Goal: Task Accomplishment & Management: Manage account settings

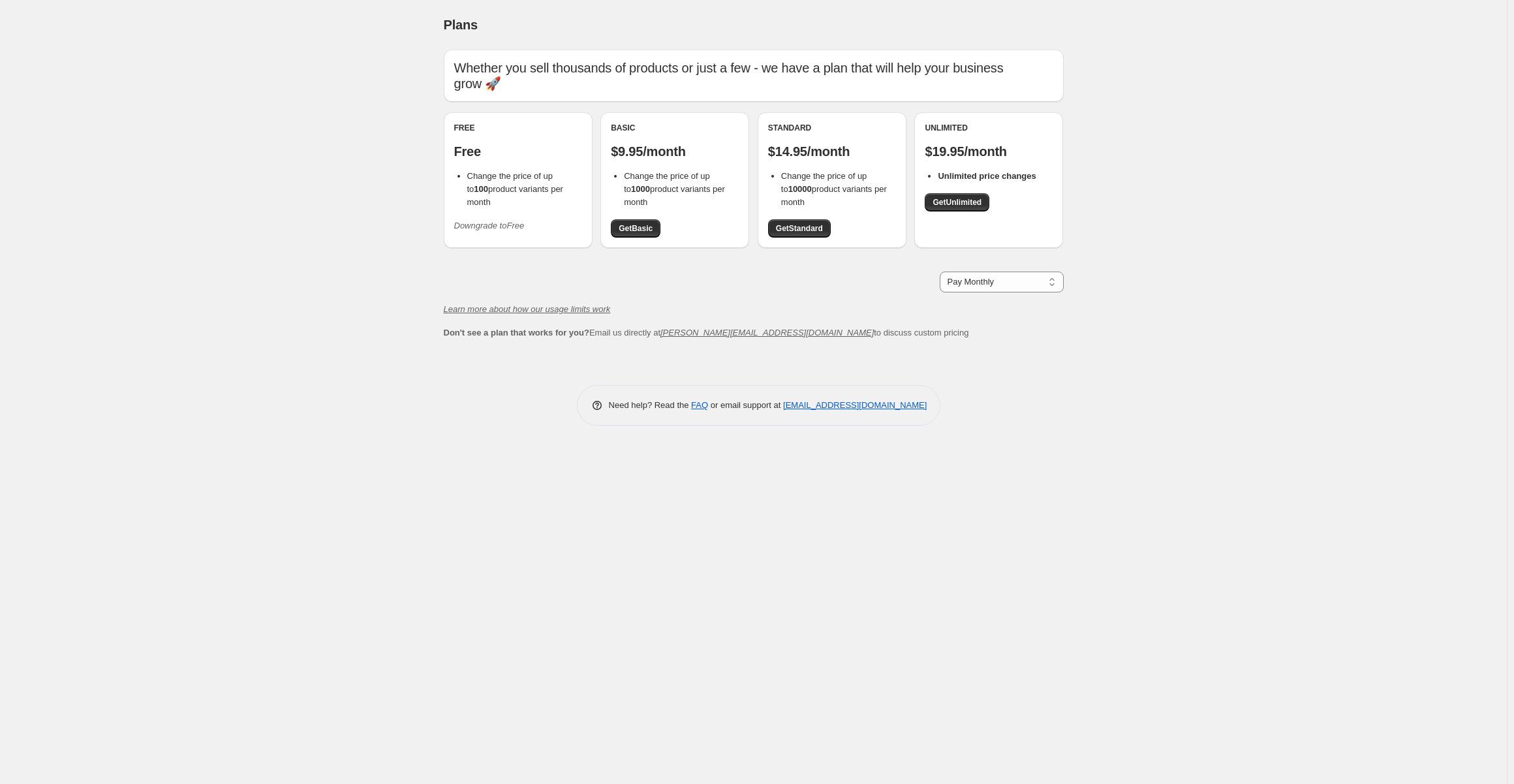
click at [506, 225] on icon "Downgrade to Free" at bounding box center [490, 225] width 71 height 9
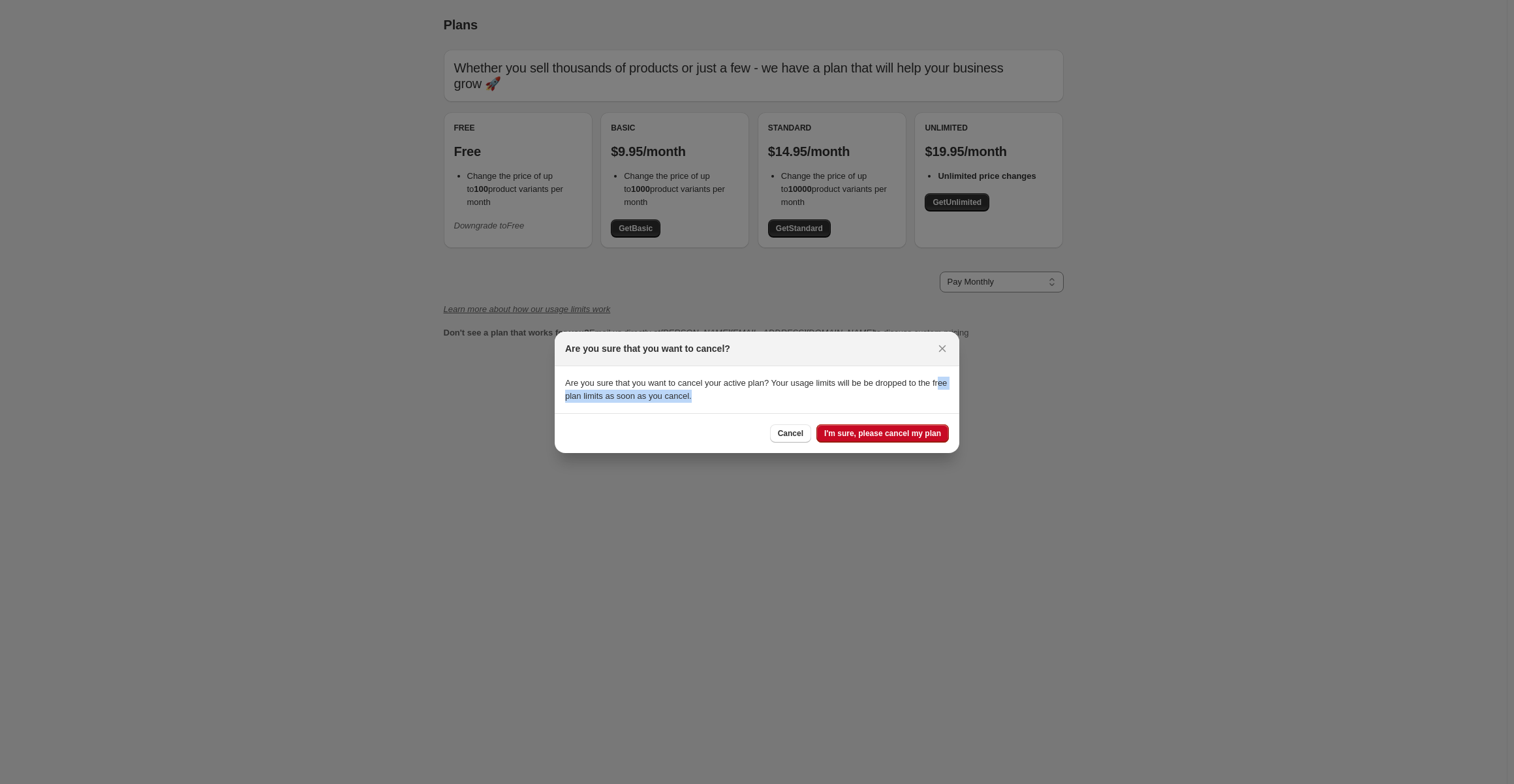
drag, startPoint x: 586, startPoint y: 390, endPoint x: 788, endPoint y: 398, distance: 202.2
click at [788, 398] on p "Are you sure that you want to cancel your active plan? Your usage limits will b…" at bounding box center [757, 390] width 384 height 26
drag, startPoint x: 788, startPoint y: 398, endPoint x: 720, endPoint y: 361, distance: 77.4
click at [720, 361] on div "Are you sure that you want to cancel? Are you sure that you want to cancel your…" at bounding box center [757, 392] width 405 height 121
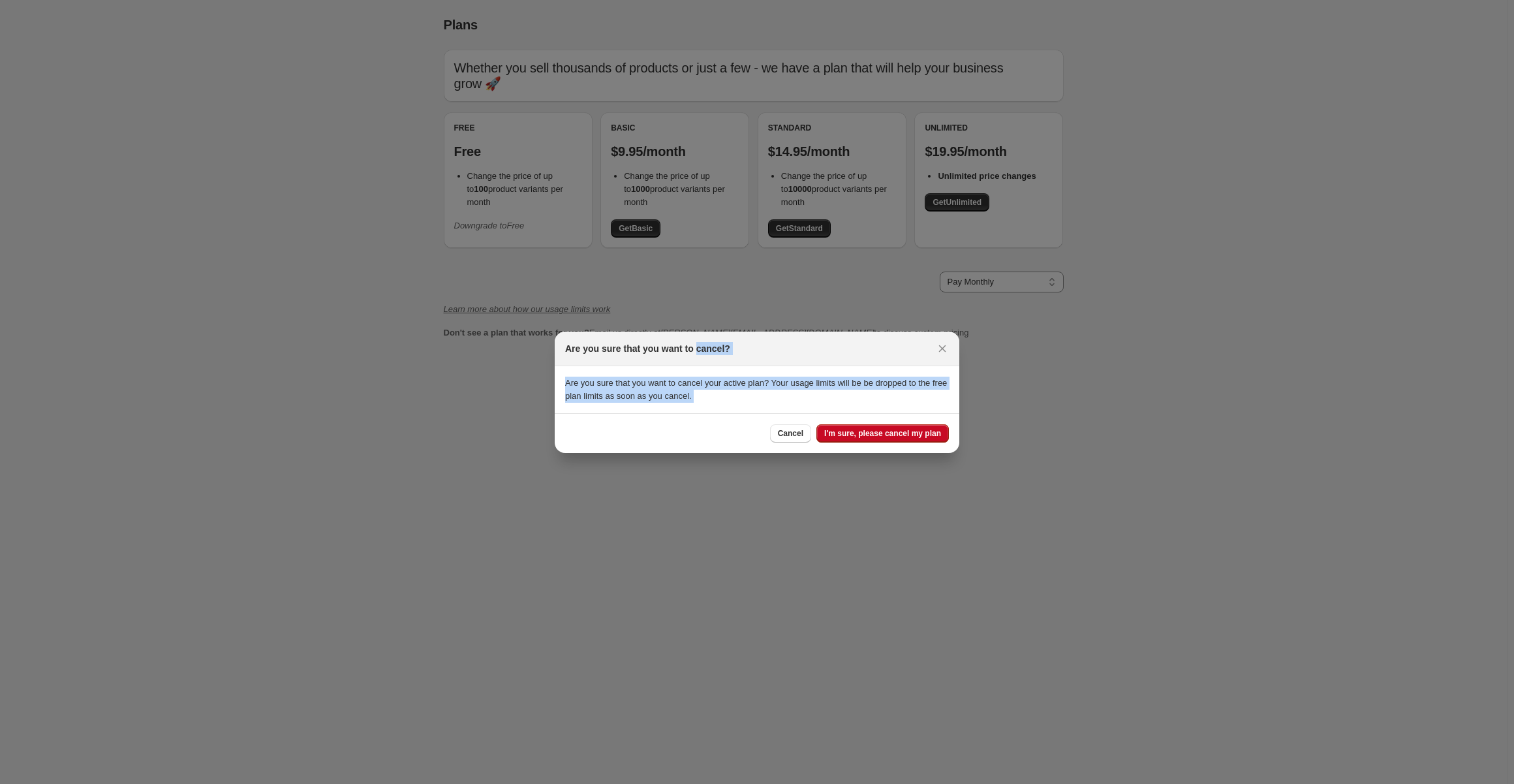
click at [823, 396] on p "Are you sure that you want to cancel your active plan? Your usage limits will b…" at bounding box center [757, 390] width 384 height 26
drag, startPoint x: 823, startPoint y: 396, endPoint x: 765, endPoint y: 352, distance: 72.8
click at [765, 352] on div "Are you sure that you want to cancel? Are you sure that you want to cancel your…" at bounding box center [757, 392] width 405 height 121
click at [789, 374] on section "Are you sure that you want to cancel your active plan? Your usage limits will b…" at bounding box center [757, 389] width 405 height 47
click at [866, 429] on span "I'm sure, please cancel my plan" at bounding box center [883, 433] width 117 height 10
